Goal: Find contact information: Find contact information

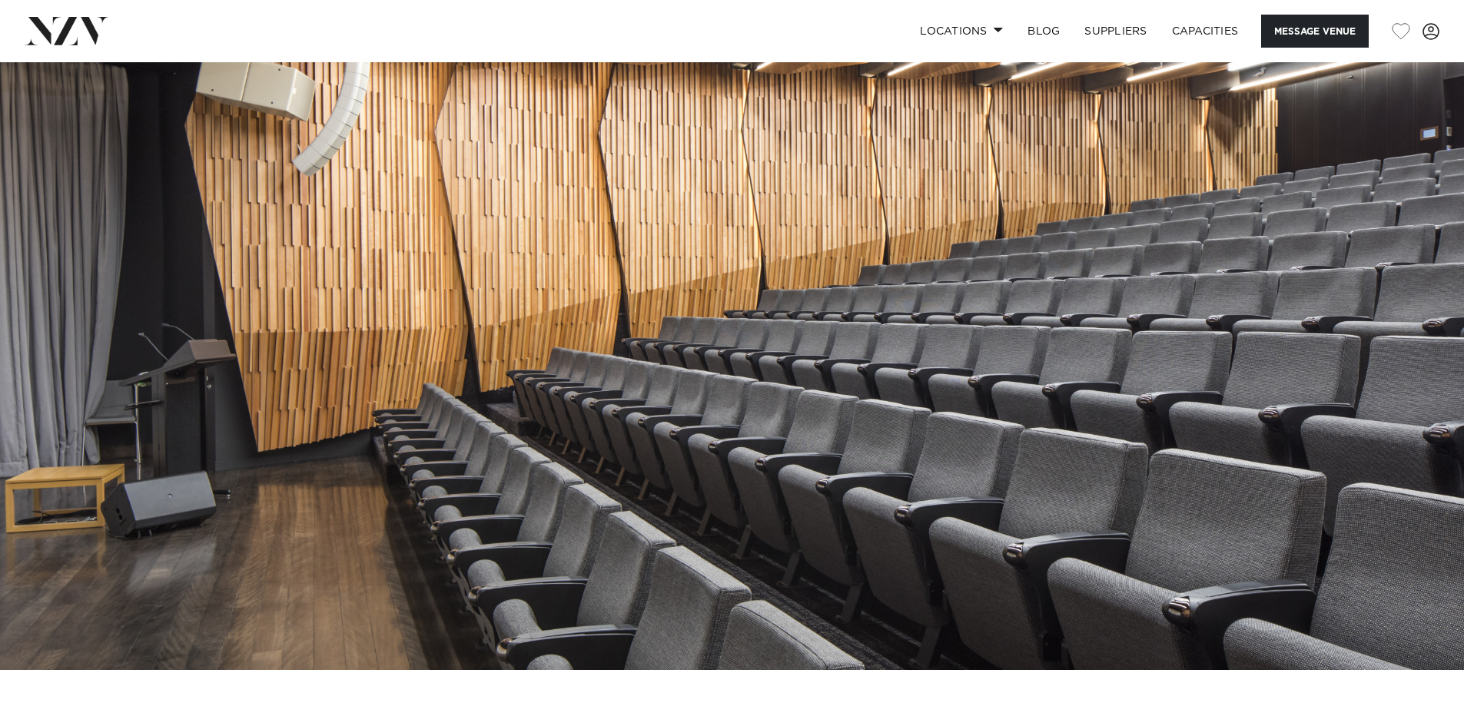
scroll to position [77, 0]
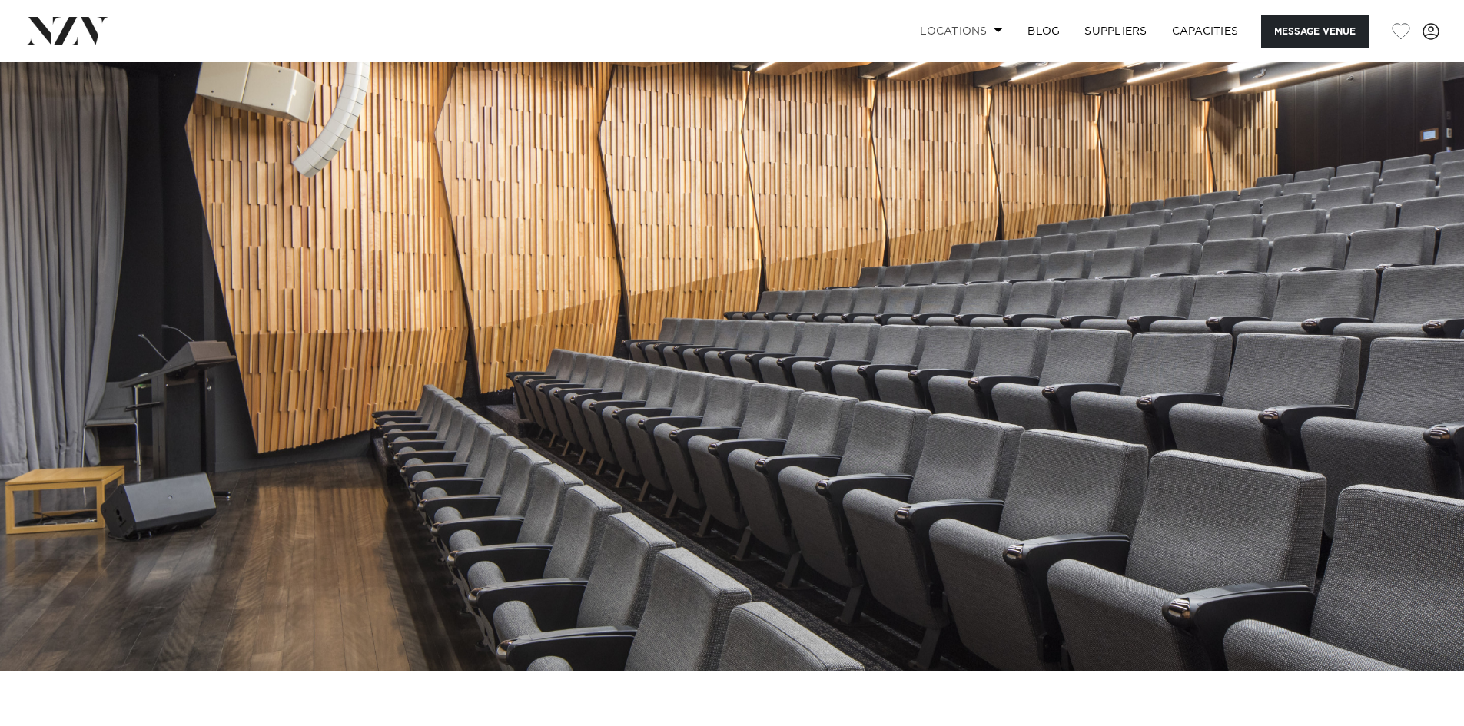
click at [964, 29] on link "Locations" at bounding box center [961, 31] width 108 height 33
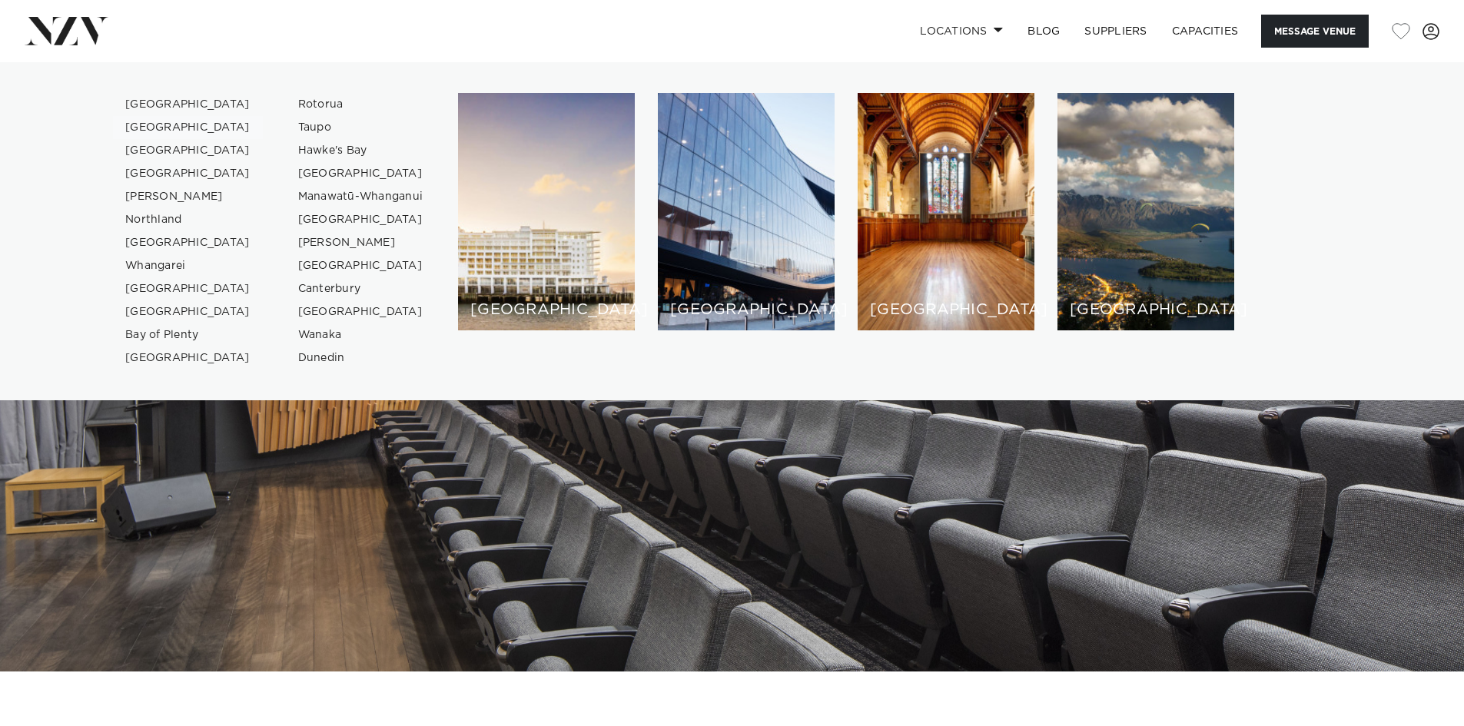
click at [149, 122] on link "[GEOGRAPHIC_DATA]" at bounding box center [188, 127] width 150 height 23
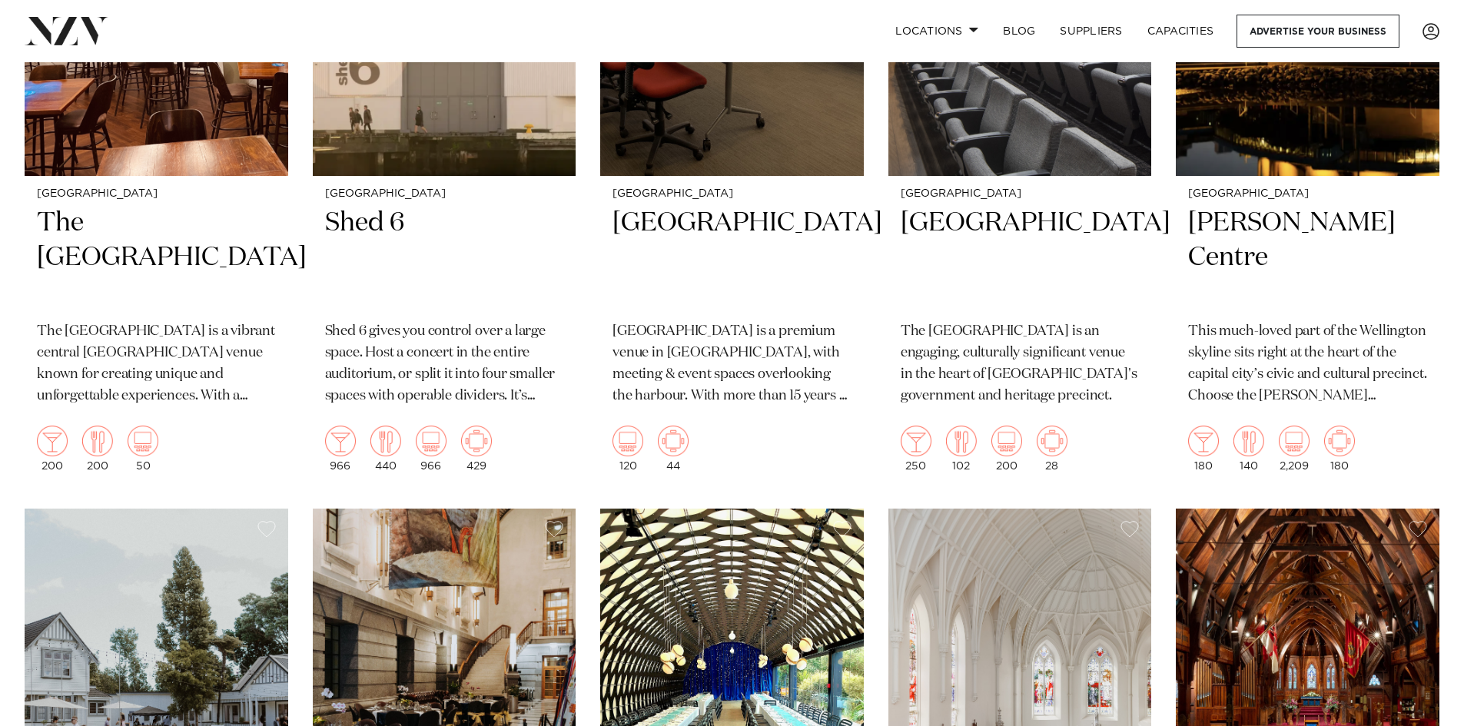
scroll to position [2382, 0]
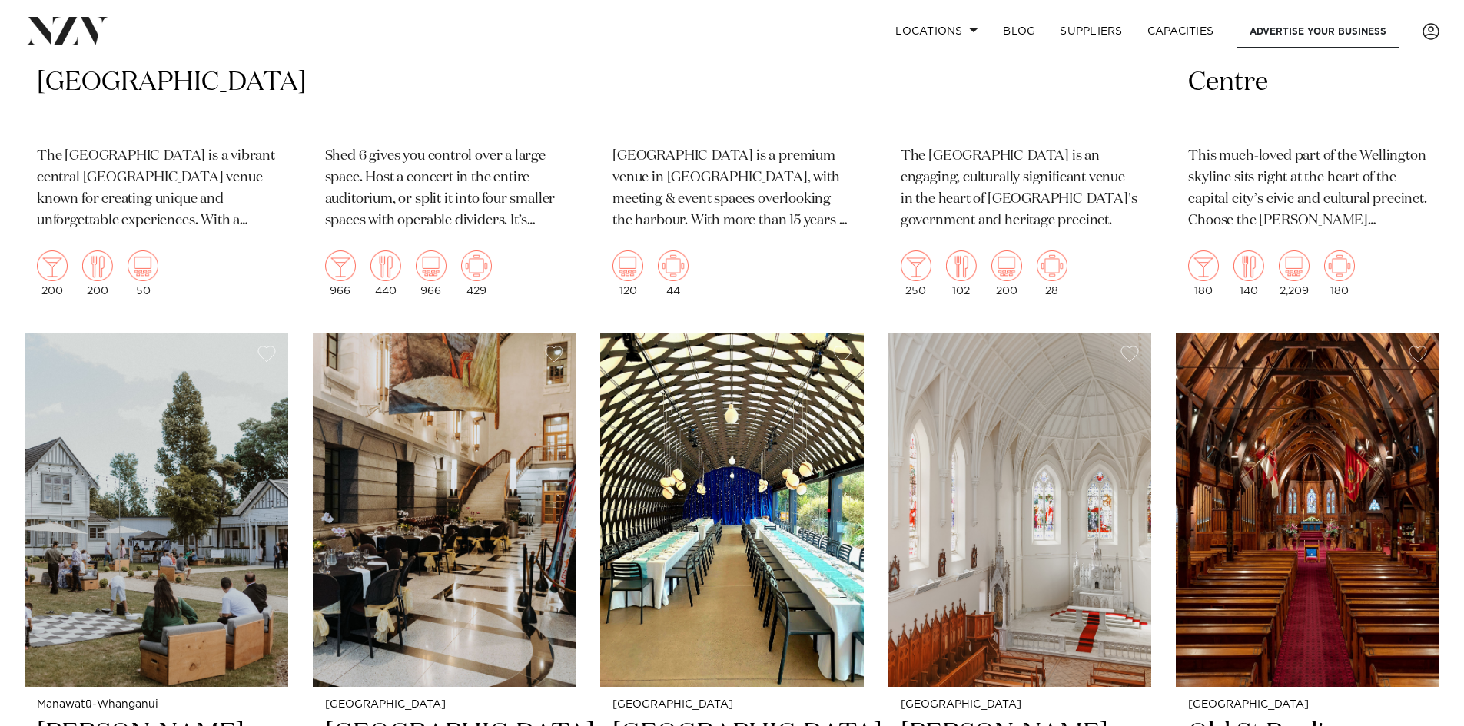
click at [1010, 82] on h2 "[GEOGRAPHIC_DATA]" at bounding box center [1020, 83] width 239 height 104
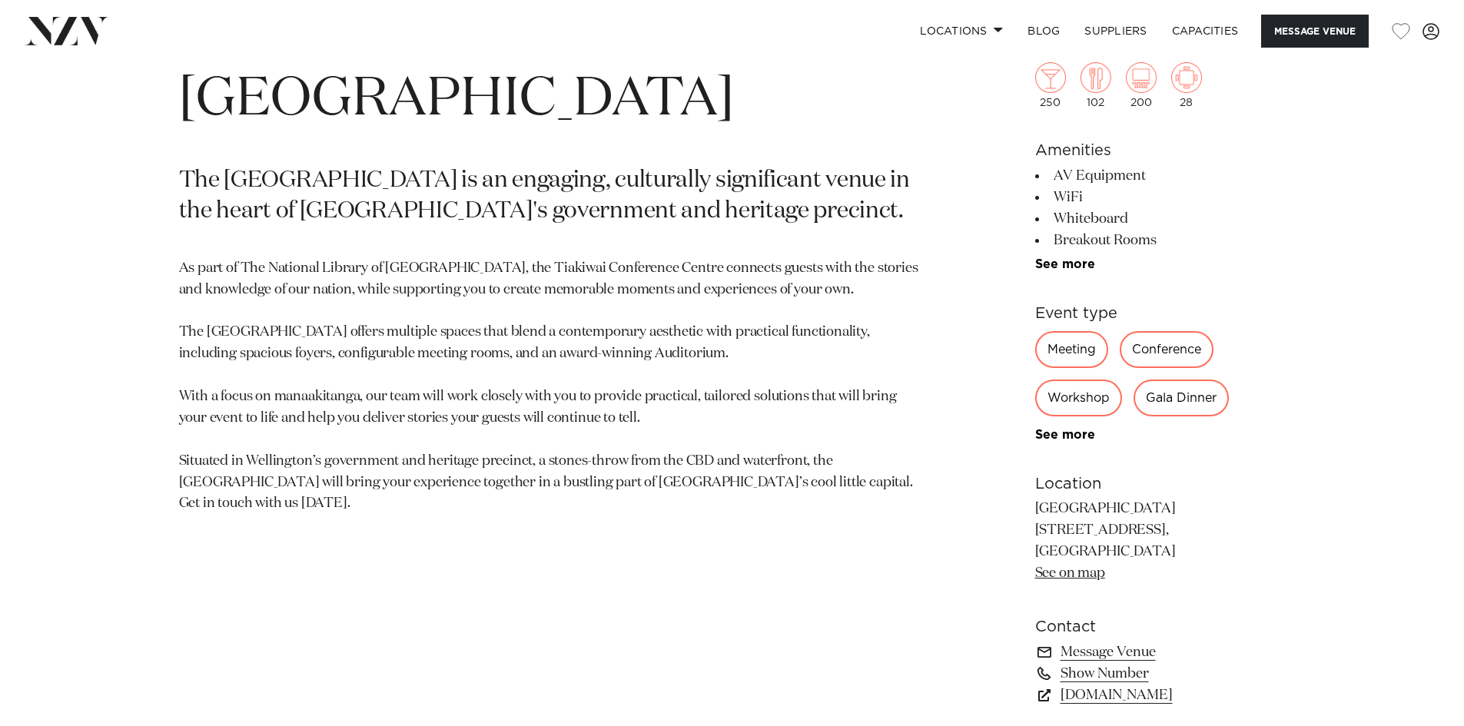
scroll to position [768, 0]
drag, startPoint x: 1033, startPoint y: 530, endPoint x: 1149, endPoint y: 529, distance: 116.8
click at [1142, 528] on div "Wellington Tiakiwai Conference Centre The Tiakiwai Conference Centre is an enga…" at bounding box center [732, 435] width 1308 height 788
click at [1173, 530] on p "Tiakiwai Conference Centre 70 Molesworth Street, Thorndon, Wellington 6011 See …" at bounding box center [1160, 542] width 250 height 86
drag, startPoint x: 1161, startPoint y: 529, endPoint x: 1038, endPoint y: 522, distance: 123.1
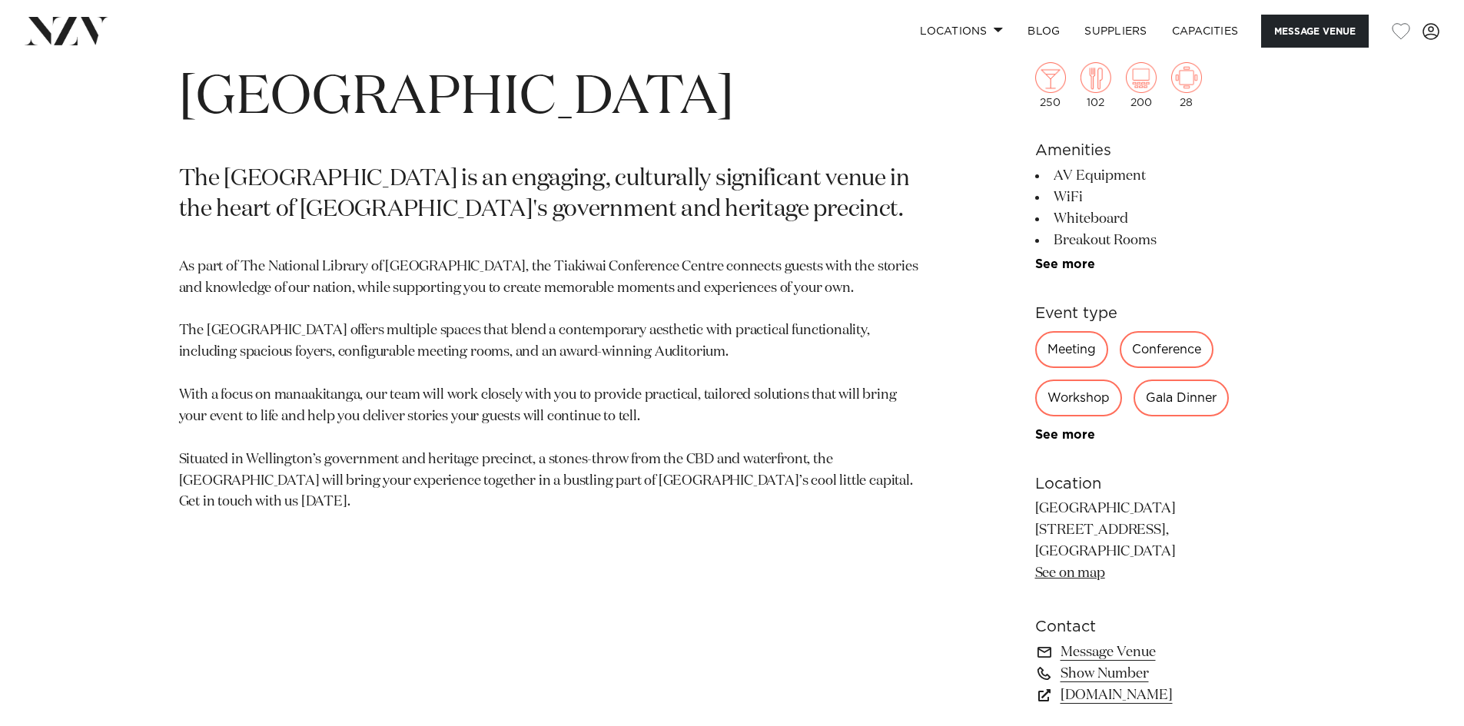
click at [1038, 522] on p "Tiakiwai Conference Centre 70 Molesworth Street, Thorndon, Wellington 6011 See …" at bounding box center [1160, 542] width 250 height 86
copy p "0 Molesworth Stree"
